Goal: Book appointment/travel/reservation

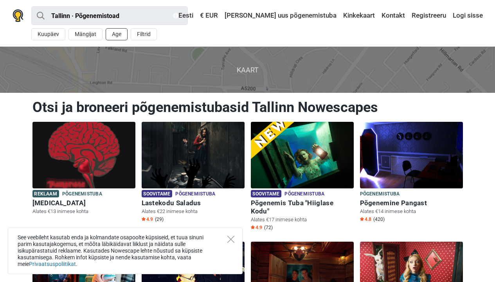
click at [118, 33] on button "Age" at bounding box center [117, 34] width 22 height 12
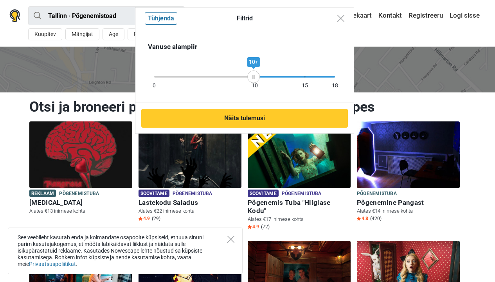
drag, startPoint x: 334, startPoint y: 75, endPoint x: 254, endPoint y: 74, distance: 80.3
click at [254, 74] on div "10+" at bounding box center [254, 76] width 13 height 13
drag, startPoint x: 254, startPoint y: 74, endPoint x: 231, endPoint y: 76, distance: 22.4
click at [232, 76] on div "8+" at bounding box center [232, 76] width 13 height 13
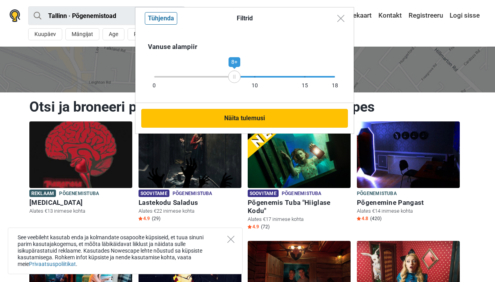
click at [245, 112] on button "Näita tulemusi" at bounding box center [244, 118] width 207 height 19
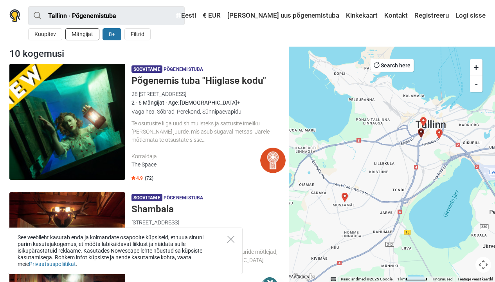
click at [76, 36] on button "Mängijat" at bounding box center [82, 34] width 34 height 12
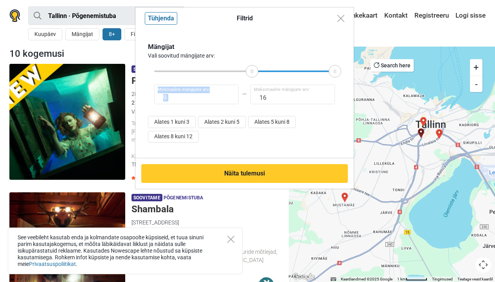
type input "8"
drag, startPoint x: 154, startPoint y: 67, endPoint x: 244, endPoint y: 78, distance: 91.5
click at [244, 78] on div "Mängijat Vali soovitud mängijate arv: 8 Minimaalne mängijate arv: 16 Maksimaaln…" at bounding box center [244, 94] width 193 height 104
click at [180, 136] on button "Alates 8 kuni 12" at bounding box center [173, 137] width 51 height 12
type input "12"
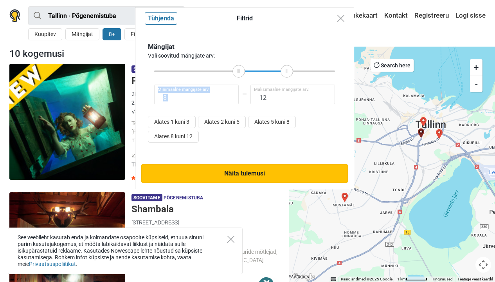
click at [219, 175] on button "Näita tulemusi" at bounding box center [244, 173] width 207 height 19
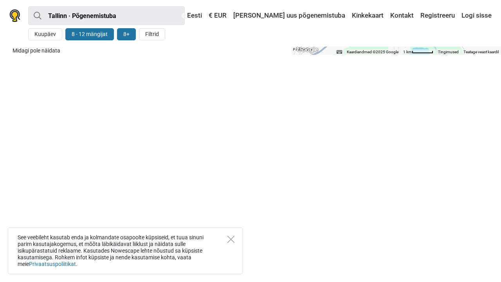
click at [96, 34] on button "8 - 12 mängijat" at bounding box center [89, 34] width 49 height 12
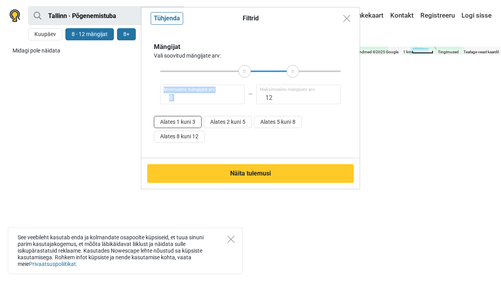
click at [189, 123] on button "Alates 1 kuni 3" at bounding box center [178, 122] width 48 height 12
type input "1"
type input "3"
click at [222, 121] on button "Alates 2 kuni 5" at bounding box center [228, 122] width 48 height 12
type input "2"
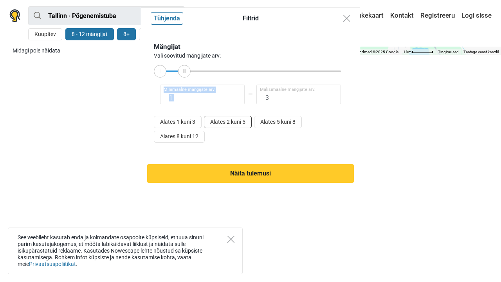
type input "5"
click at [262, 120] on button "Alates 5 kuni 8" at bounding box center [278, 122] width 48 height 12
type input "5"
type input "8"
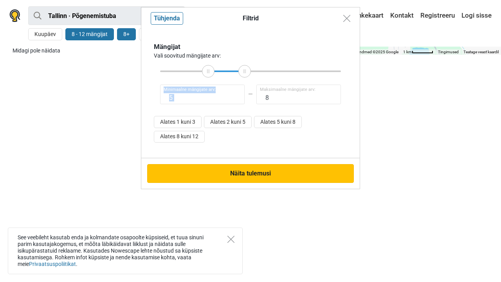
click at [268, 172] on button "Näita tulemusi" at bounding box center [250, 173] width 207 height 19
